Goal: Task Accomplishment & Management: Manage account settings

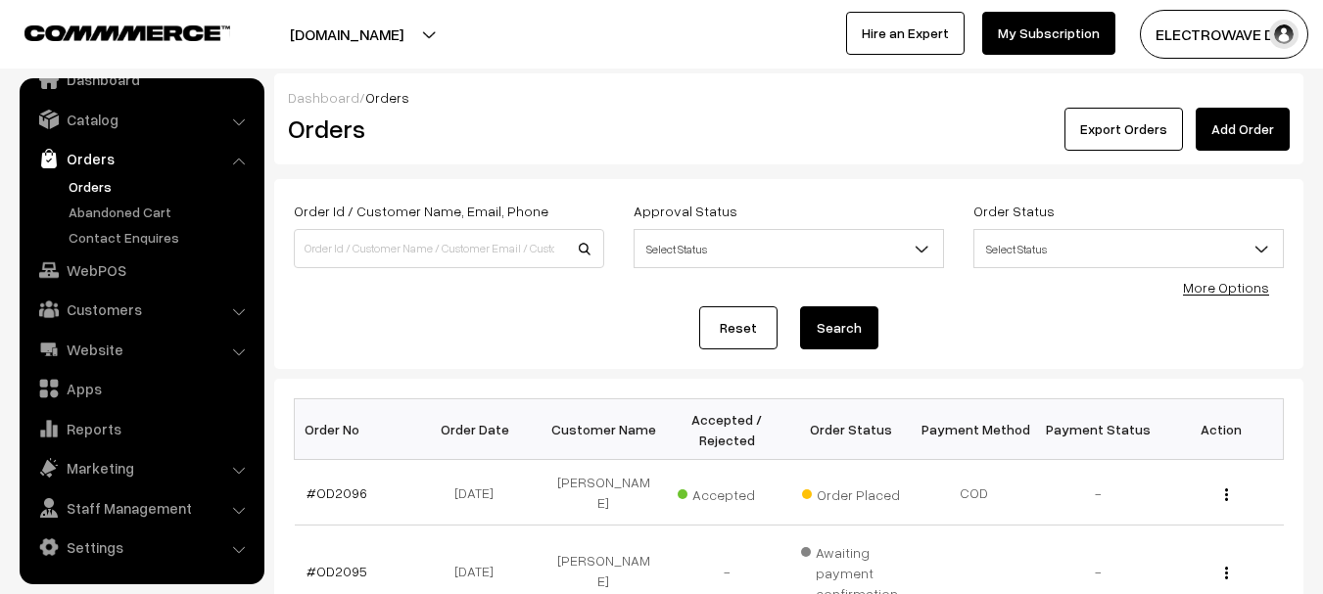
click at [98, 196] on link "Orders" at bounding box center [161, 186] width 194 height 21
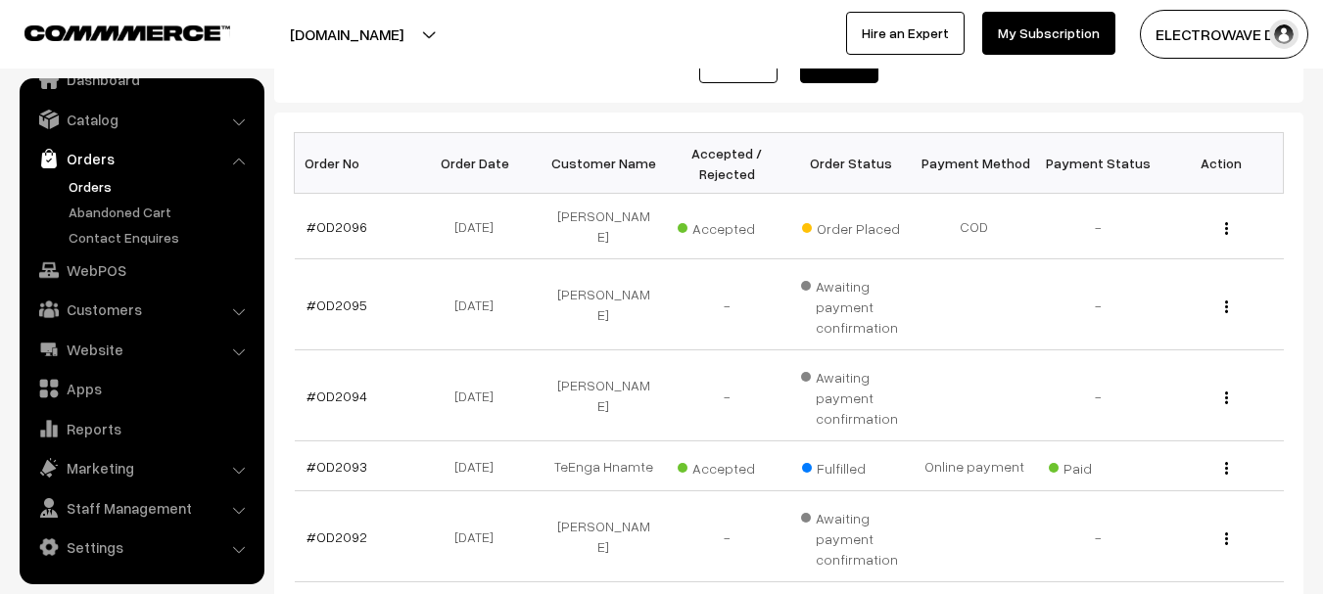
scroll to position [147, 0]
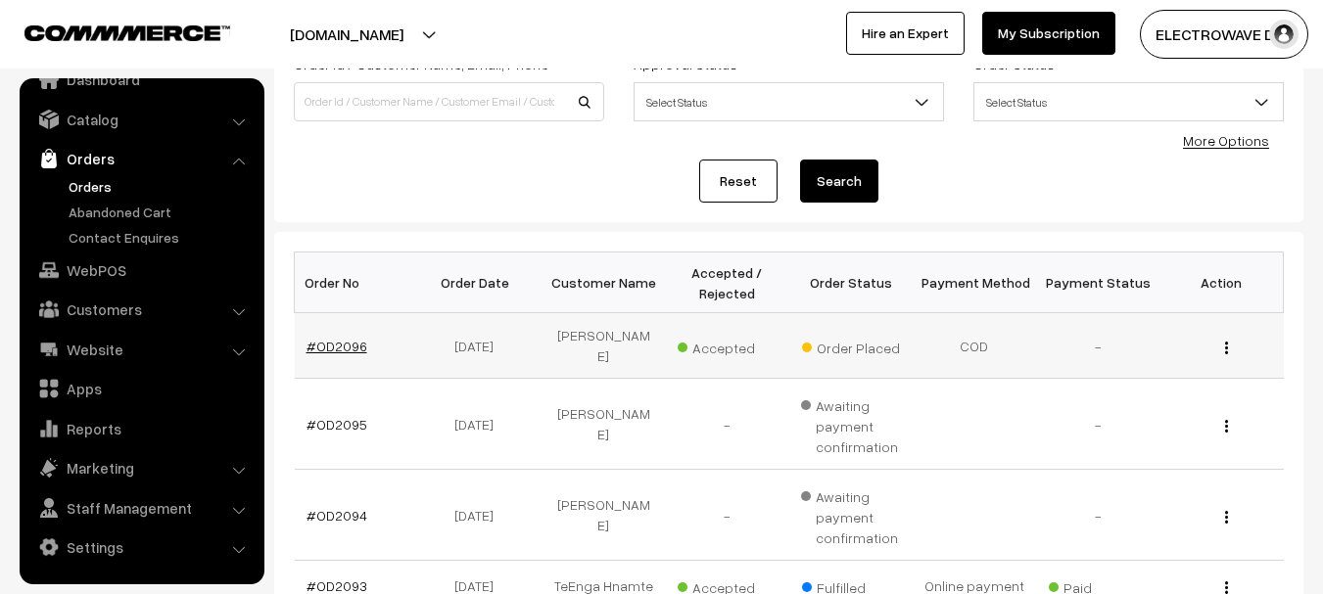
click at [331, 338] on link "#OD2096" at bounding box center [337, 346] width 61 height 17
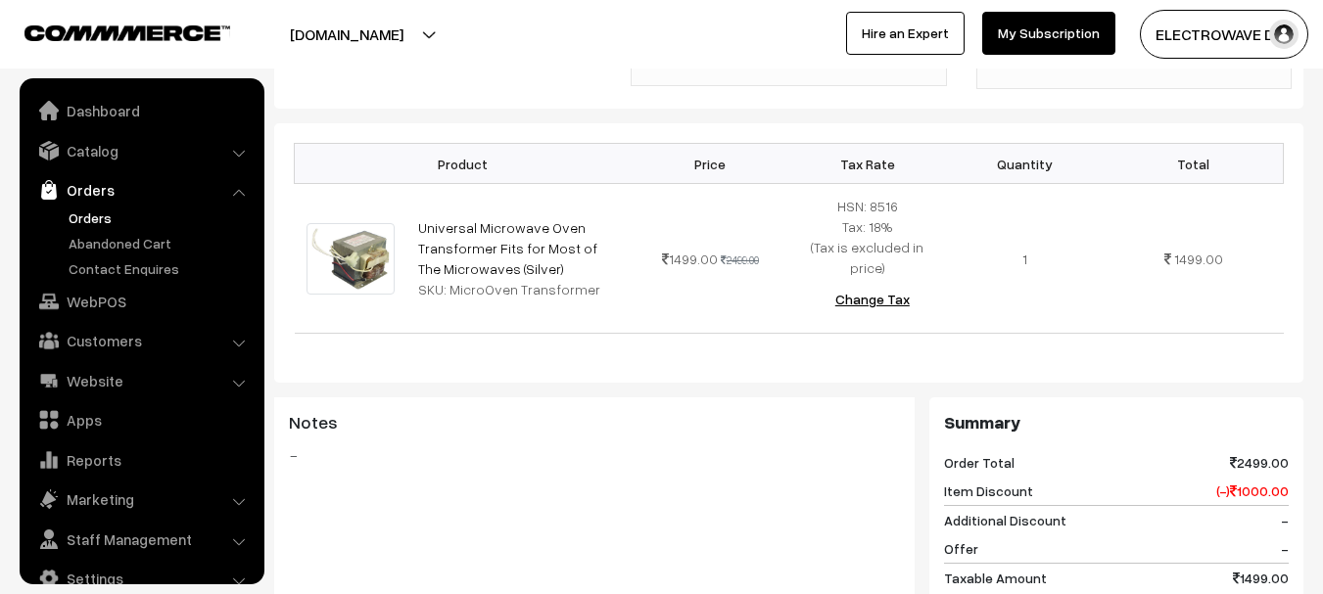
scroll to position [31, 0]
